Goal: Find specific page/section: Find specific page/section

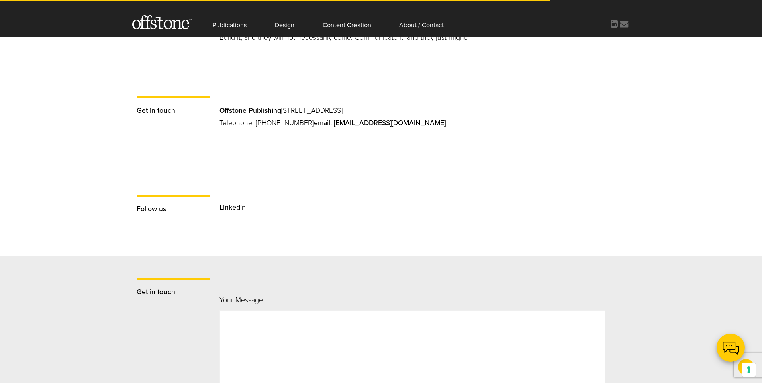
scroll to position [616, 0]
drag, startPoint x: 412, startPoint y: 120, endPoint x: 317, endPoint y: 125, distance: 95.4
click at [317, 125] on p "Offstone Publishing [STREET_ADDRESS] Telephone: [PHONE_NUMBER] email: [EMAIL_AD…" at bounding box center [422, 123] width 406 height 38
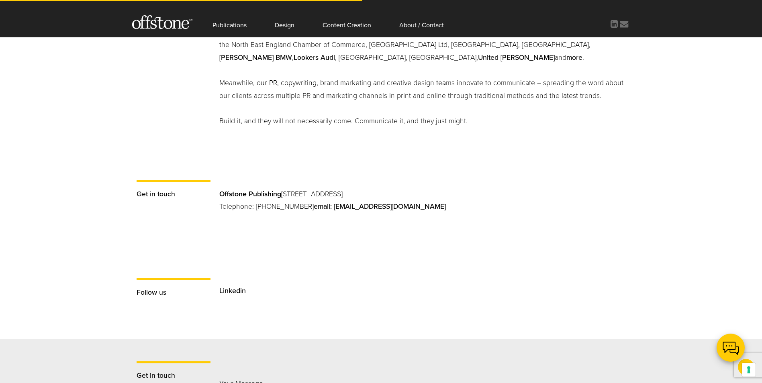
scroll to position [0, 0]
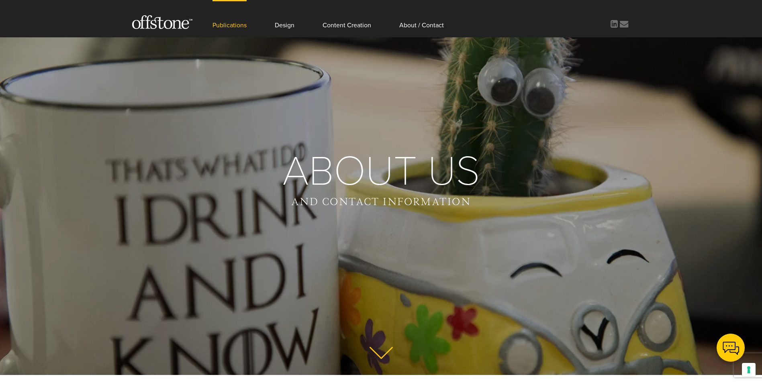
click at [226, 26] on link "Publications" at bounding box center [230, 18] width 34 height 37
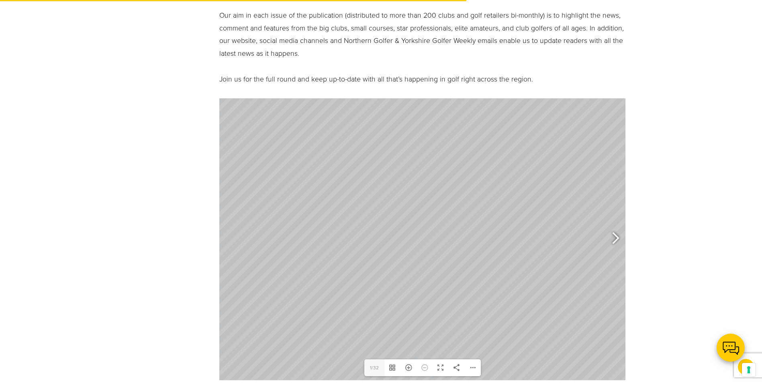
scroll to position [428, 0]
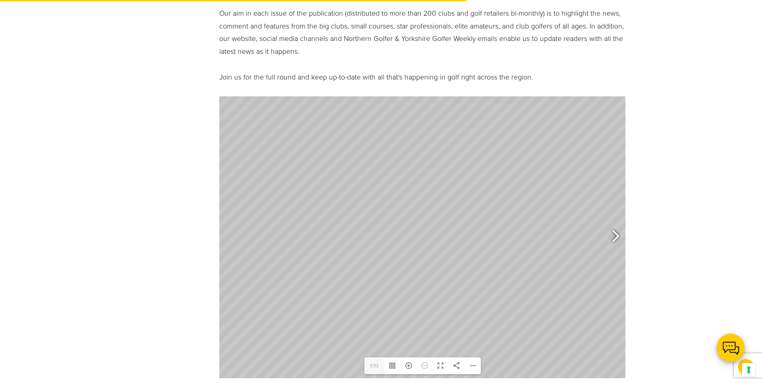
click at [614, 238] on div at bounding box center [612, 238] width 18 height 30
click at [613, 238] on div at bounding box center [612, 238] width 18 height 30
click at [616, 237] on div at bounding box center [612, 238] width 18 height 30
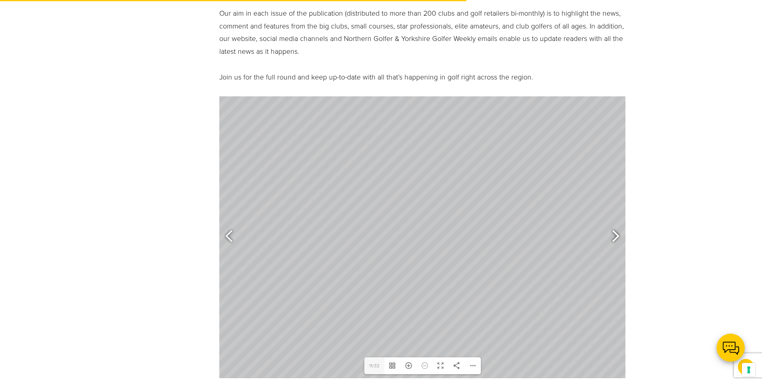
click at [616, 237] on div at bounding box center [612, 238] width 18 height 30
click at [615, 237] on div at bounding box center [612, 238] width 18 height 30
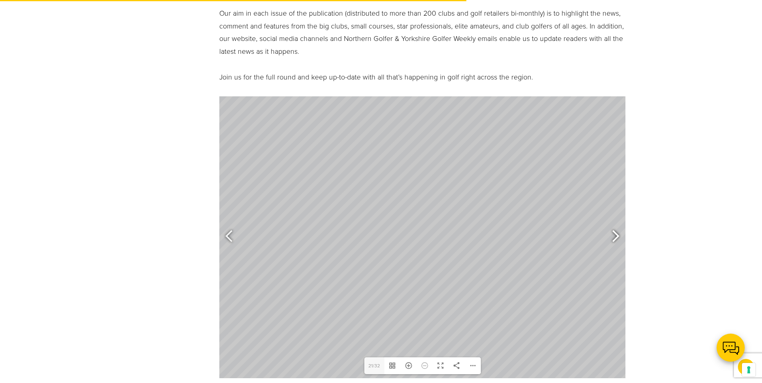
click at [615, 237] on div at bounding box center [612, 238] width 18 height 30
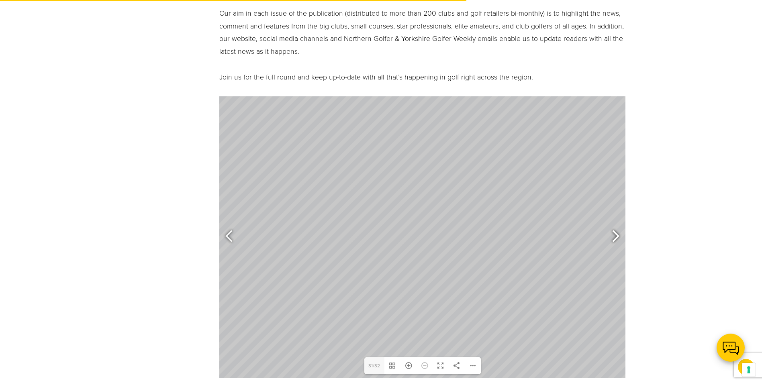
click at [615, 237] on div at bounding box center [612, 238] width 18 height 30
click at [222, 240] on div at bounding box center [229, 237] width 20 height 40
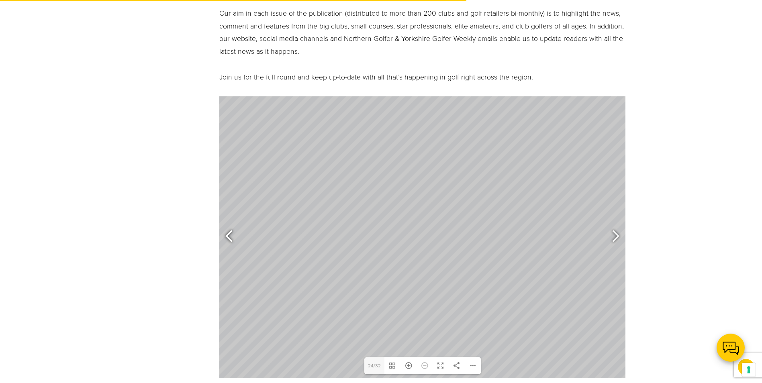
click at [222, 240] on div at bounding box center [229, 237] width 20 height 40
click at [229, 238] on div at bounding box center [232, 238] width 18 height 30
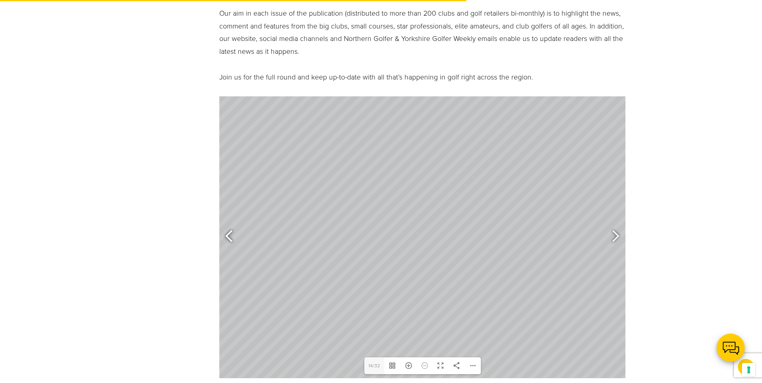
click at [229, 238] on div at bounding box center [232, 238] width 18 height 30
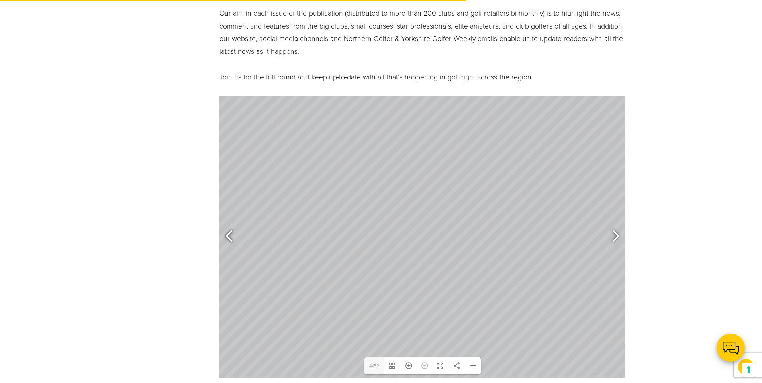
click at [229, 238] on div at bounding box center [232, 238] width 18 height 30
type input "1"
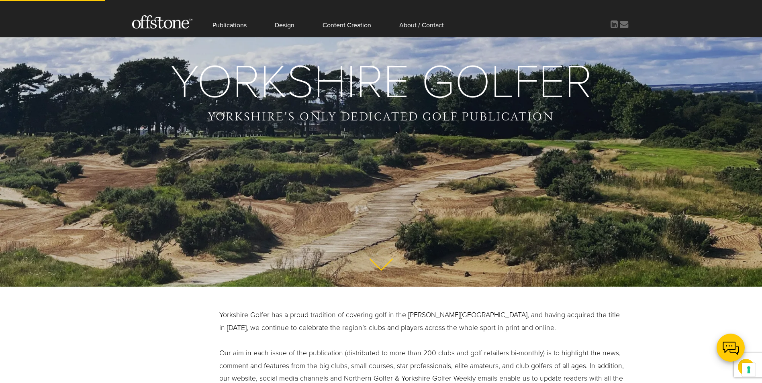
scroll to position [87, 0]
